Goal: Task Accomplishment & Management: Manage account settings

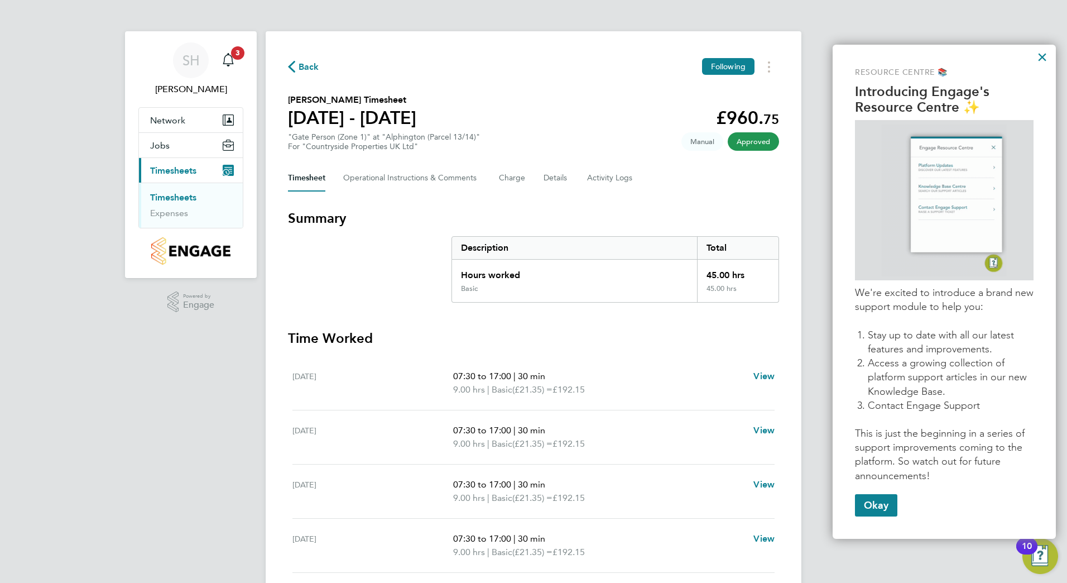
click at [736, 171] on div "Timesheet Operational Instructions & Comments Charge Details Activity Logs" at bounding box center [533, 178] width 491 height 27
click at [436, 180] on Comments-tab "Operational Instructions & Comments" at bounding box center [412, 178] width 138 height 27
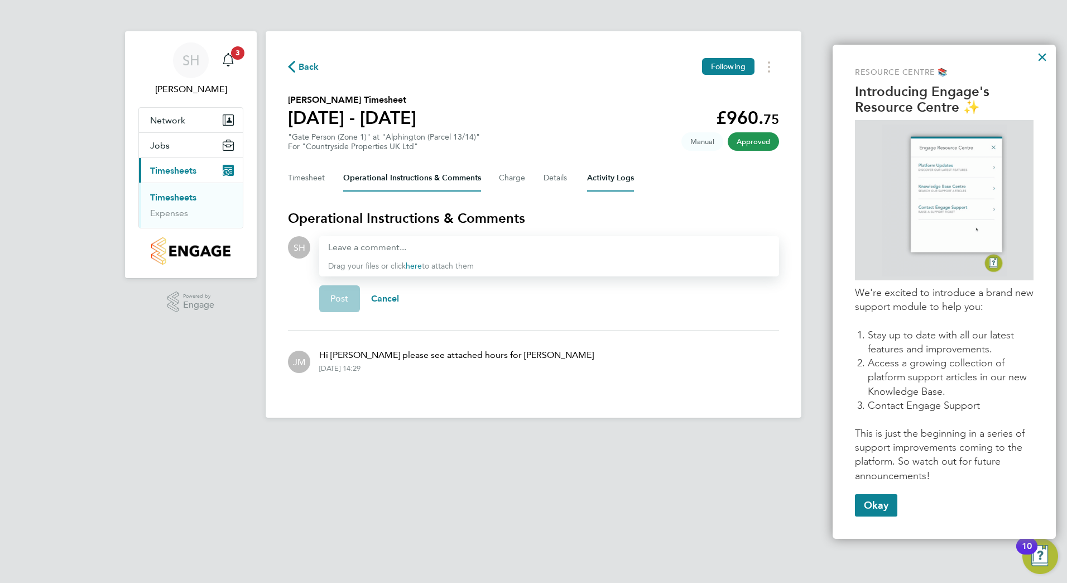
click at [609, 186] on Logs-tab "Activity Logs" at bounding box center [610, 178] width 47 height 27
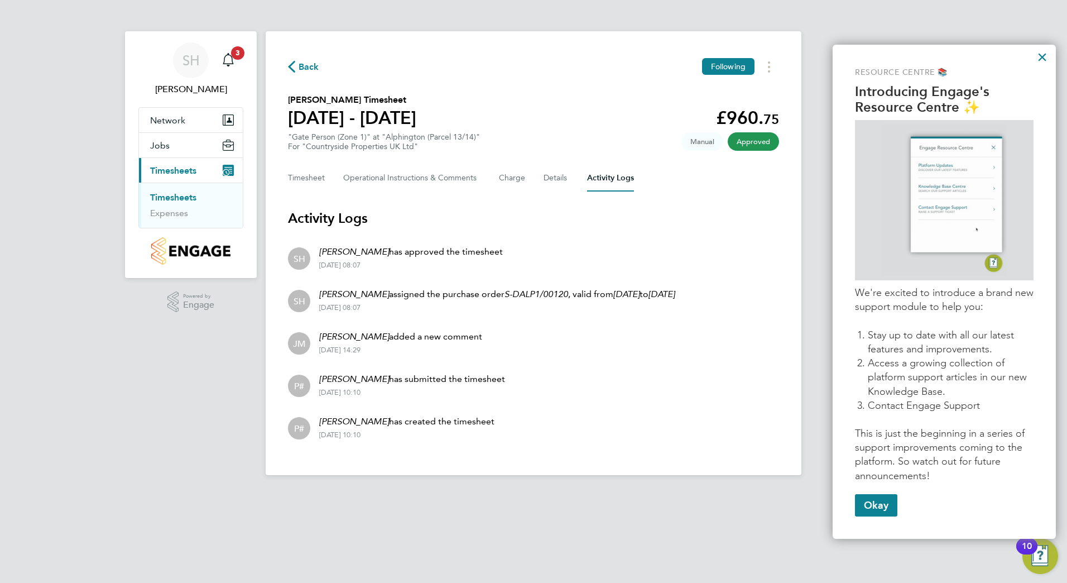
click at [745, 140] on span "Approved" at bounding box center [753, 141] width 51 height 18
click at [708, 149] on span "Manual" at bounding box center [703, 141] width 42 height 18
click at [708, 143] on span "Manual" at bounding box center [703, 141] width 42 height 18
click at [300, 178] on button "Timesheet" at bounding box center [306, 178] width 37 height 27
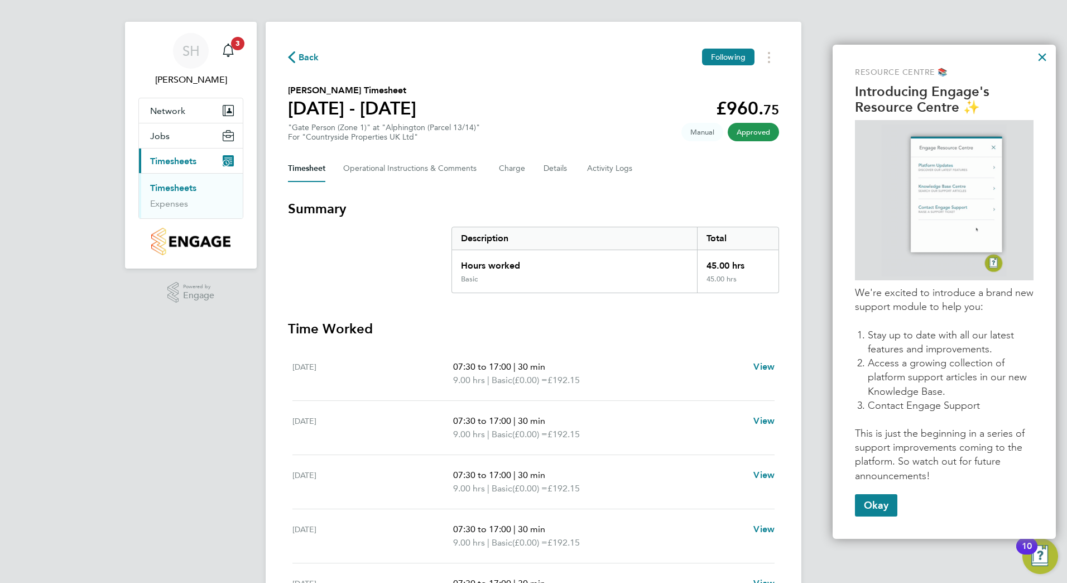
scroll to position [3, 0]
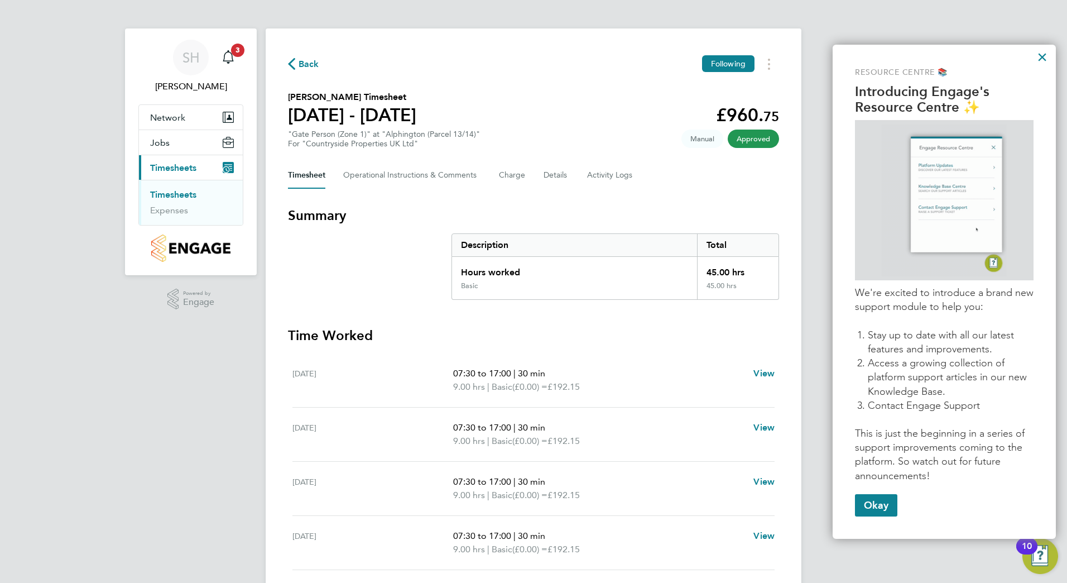
click at [190, 172] on span "Timesheets" at bounding box center [173, 167] width 46 height 11
click at [308, 172] on button "Timesheet" at bounding box center [306, 175] width 37 height 27
click at [189, 165] on span "Timesheets" at bounding box center [173, 167] width 46 height 11
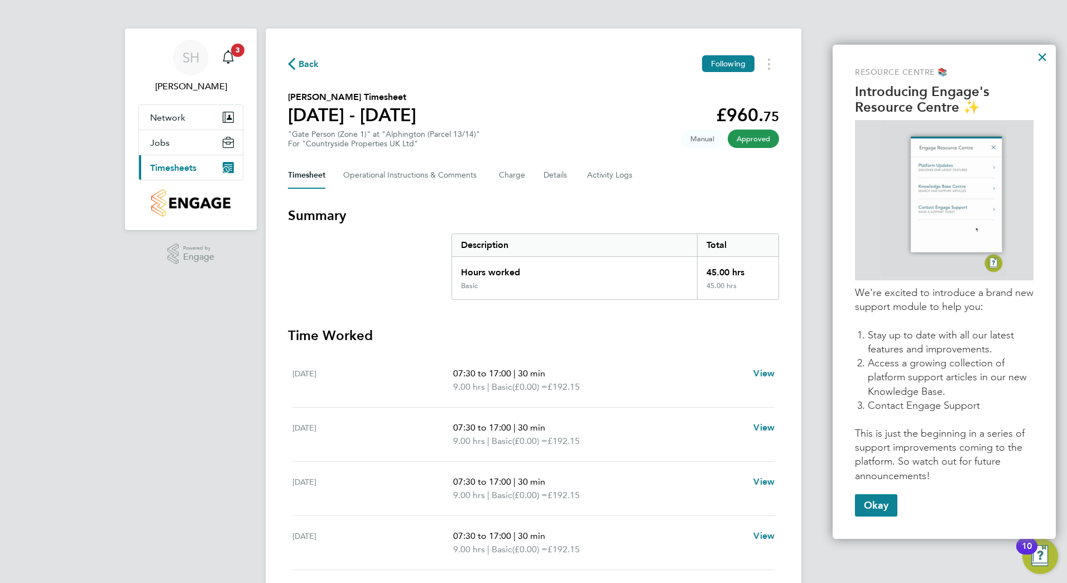
click at [227, 168] on icon "Main navigation" at bounding box center [226, 170] width 6 height 6
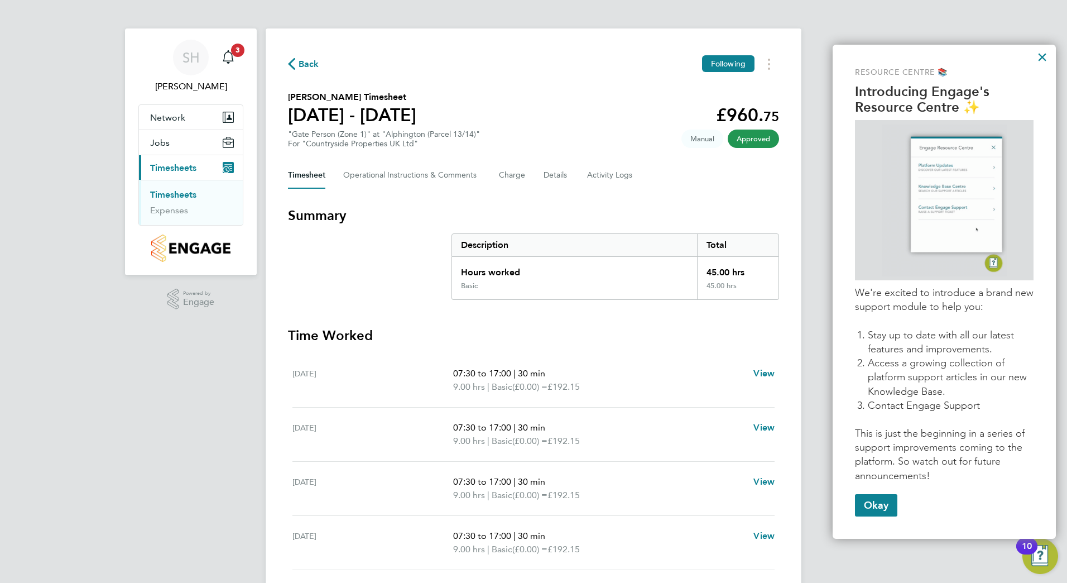
click at [181, 193] on link "Timesheets" at bounding box center [173, 194] width 46 height 11
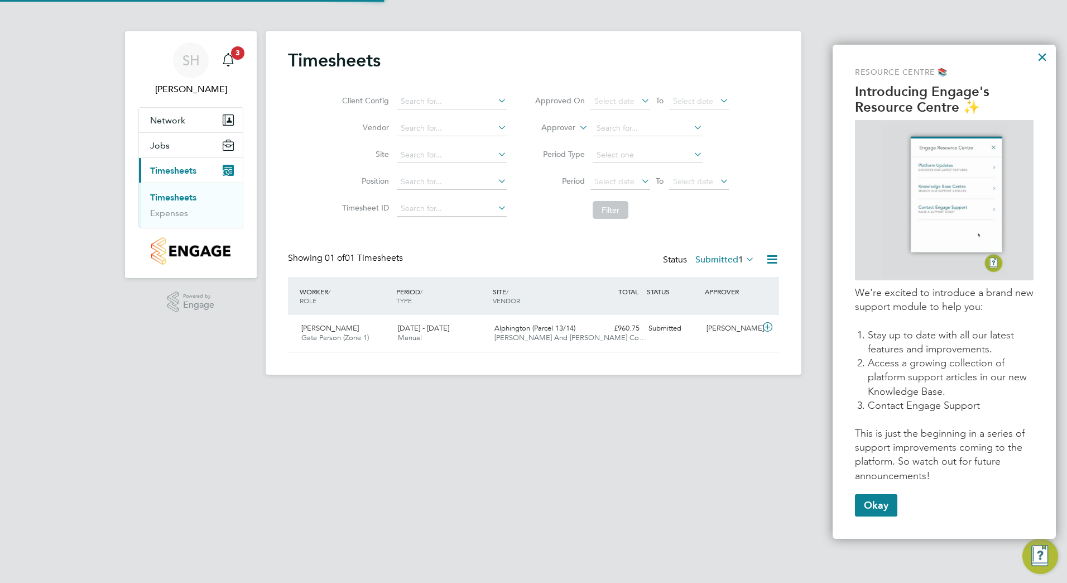
scroll to position [28, 97]
click at [455, 336] on div "18 - 24 Aug 2025 Manual" at bounding box center [442, 333] width 97 height 28
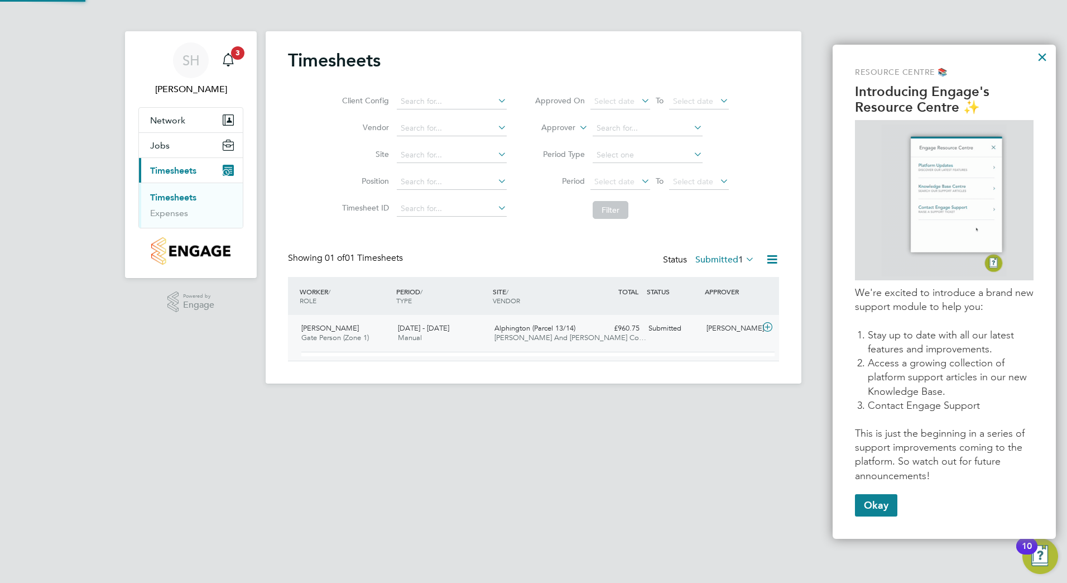
scroll to position [19, 109]
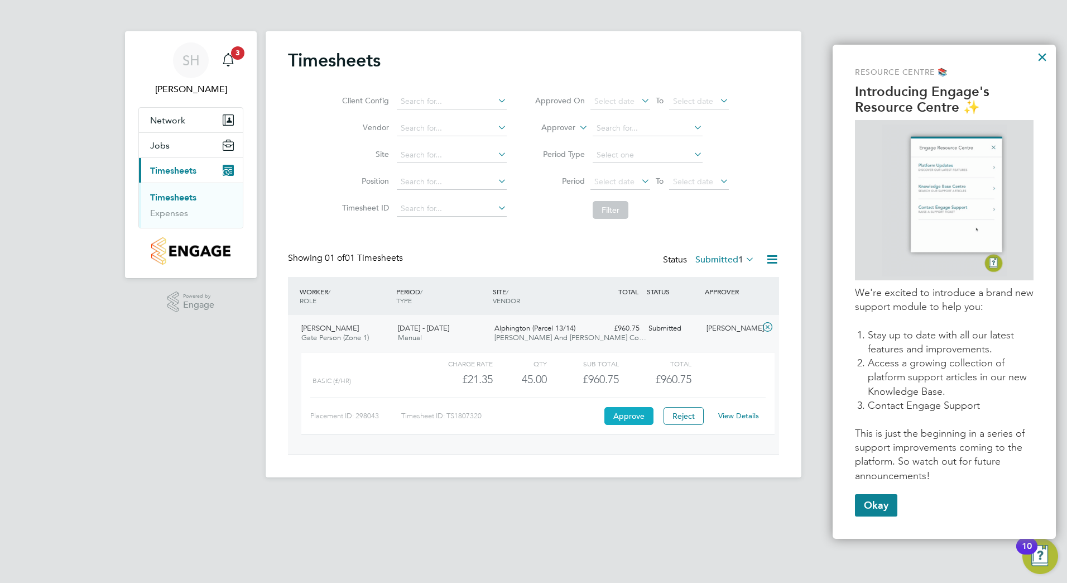
click at [633, 413] on button "Approve" at bounding box center [629, 416] width 49 height 18
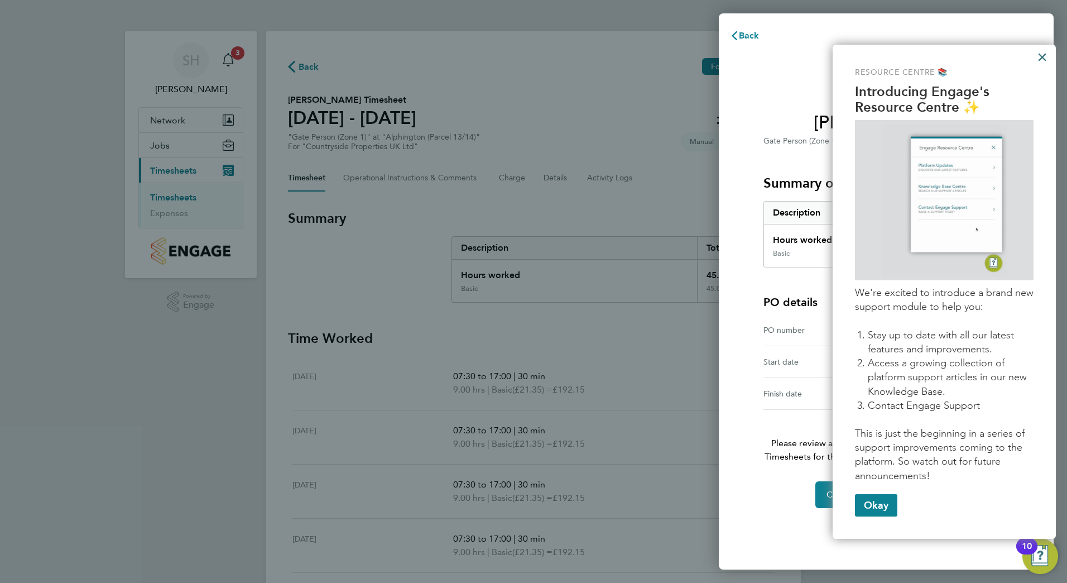
click at [1042, 57] on button "×" at bounding box center [1042, 57] width 11 height 18
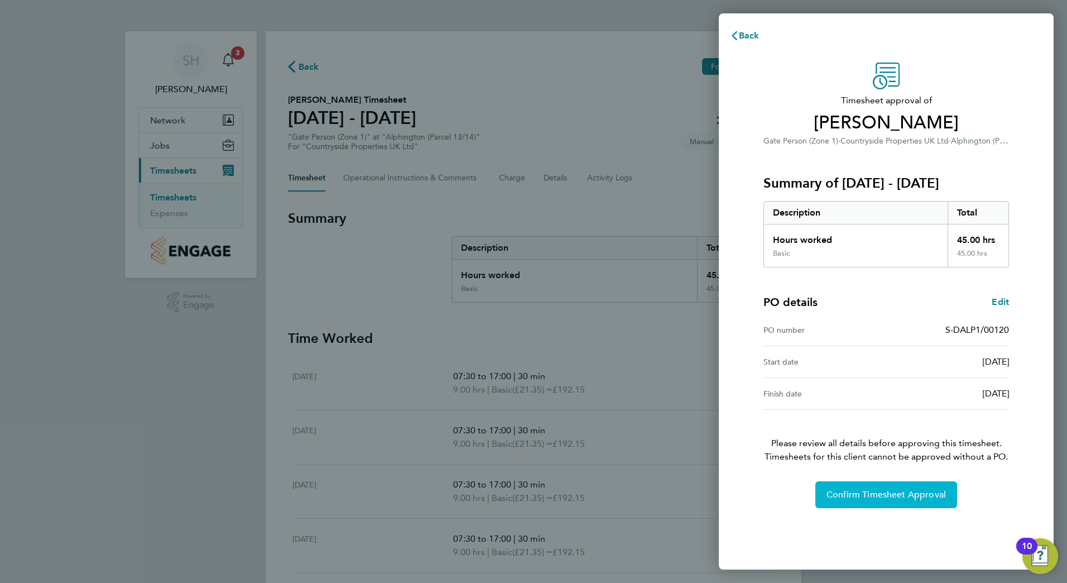
click at [907, 492] on span "Confirm Timesheet Approval" at bounding box center [886, 494] width 119 height 11
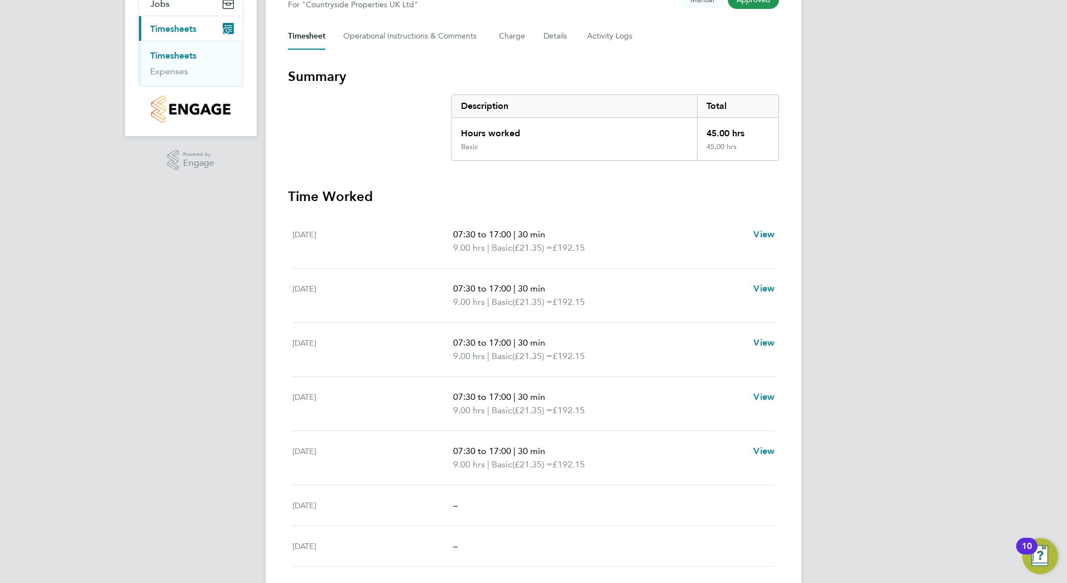
scroll to position [170, 0]
